Goal: Navigation & Orientation: Find specific page/section

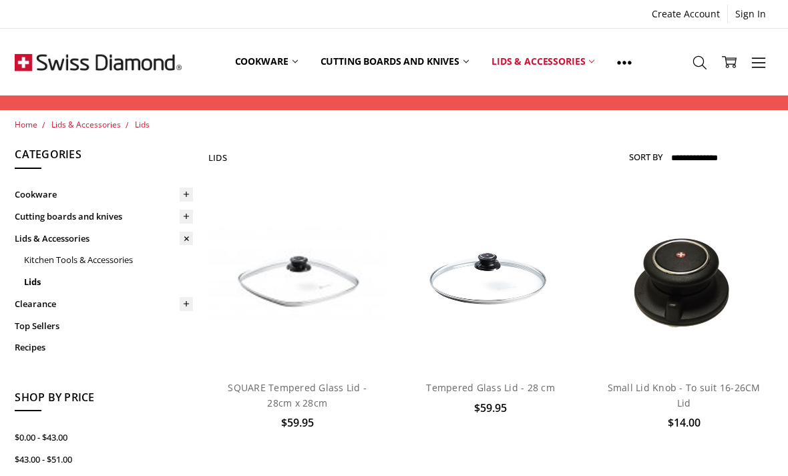
click at [702, 57] on use at bounding box center [700, 62] width 13 height 13
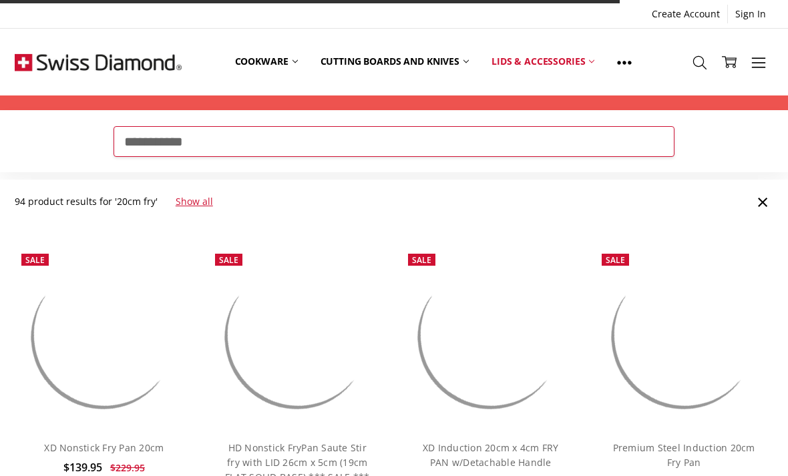
type input "**********"
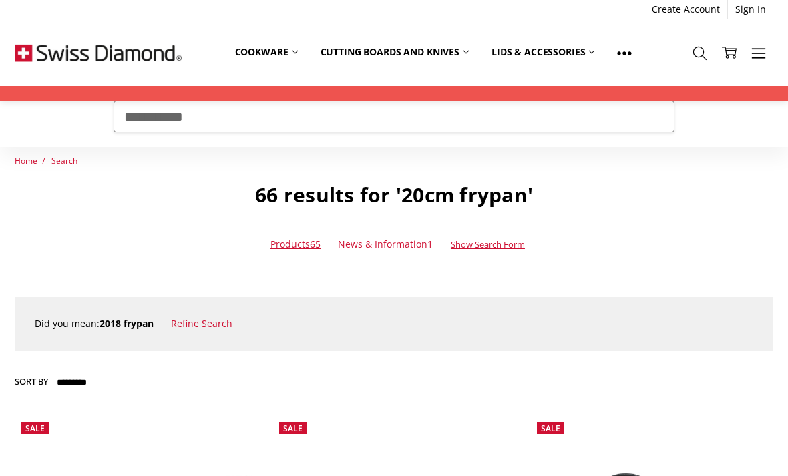
scroll to position [26, 0]
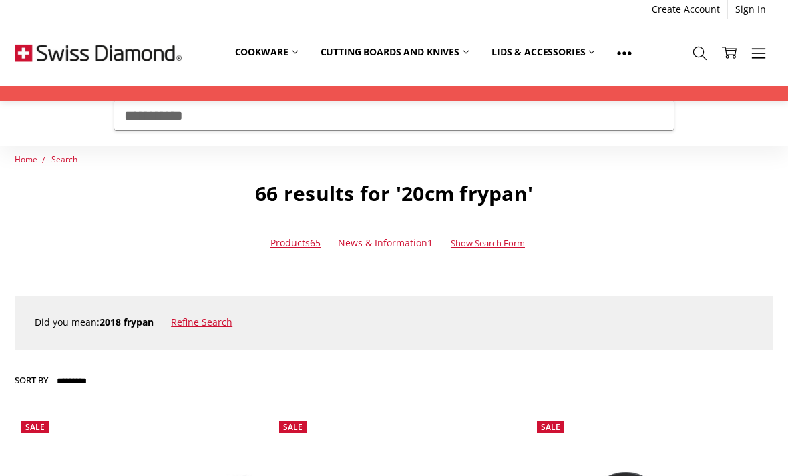
click at [210, 327] on link "Refine Search" at bounding box center [201, 322] width 61 height 13
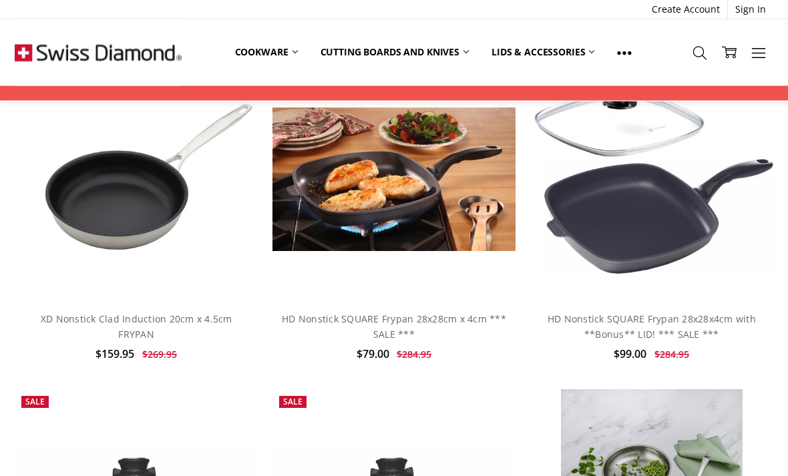
scroll to position [1060, 0]
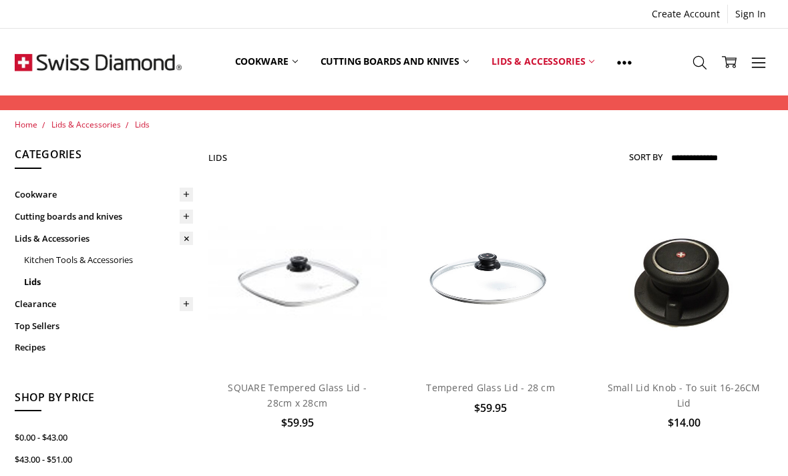
click at [186, 195] on use at bounding box center [187, 195] width 6 height 6
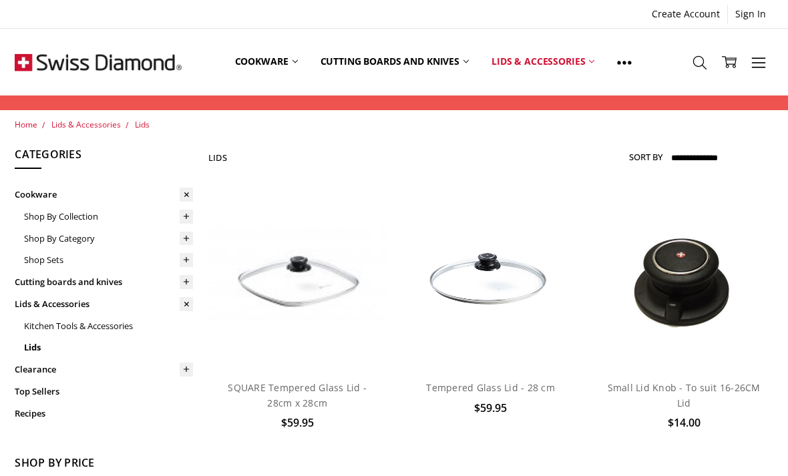
click at [32, 120] on span "Home" at bounding box center [26, 124] width 23 height 11
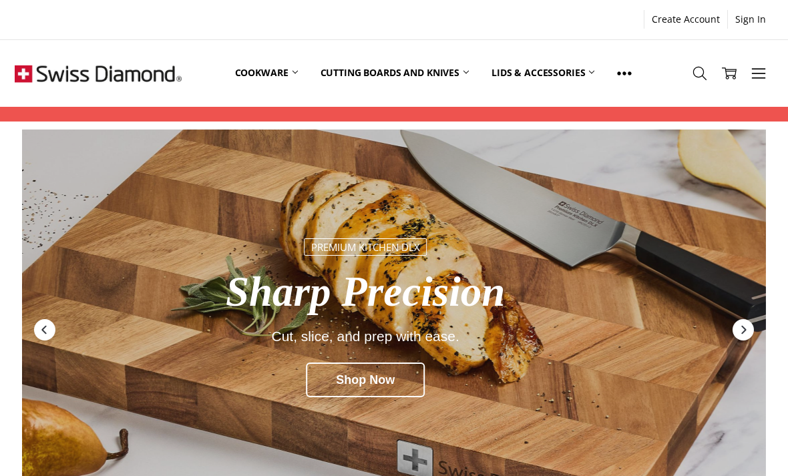
click at [283, 73] on link "Cookware" at bounding box center [267, 72] width 86 height 59
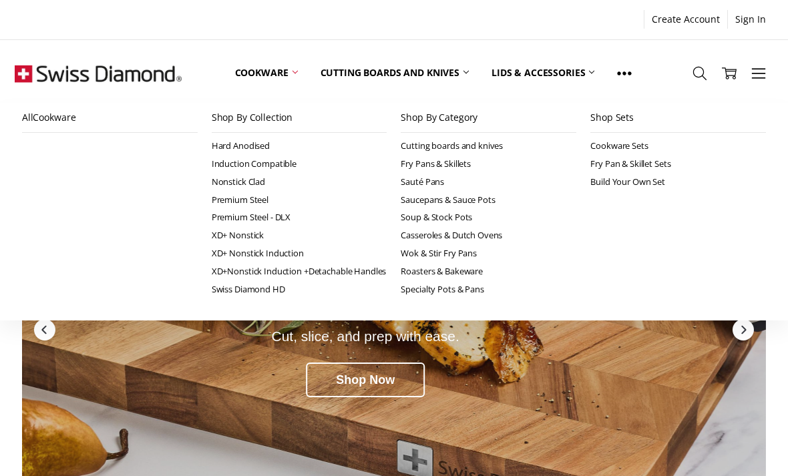
click at [295, 247] on link "XD+ Nonstick Induction" at bounding box center [300, 254] width 176 height 18
